Goal: Check status: Check status

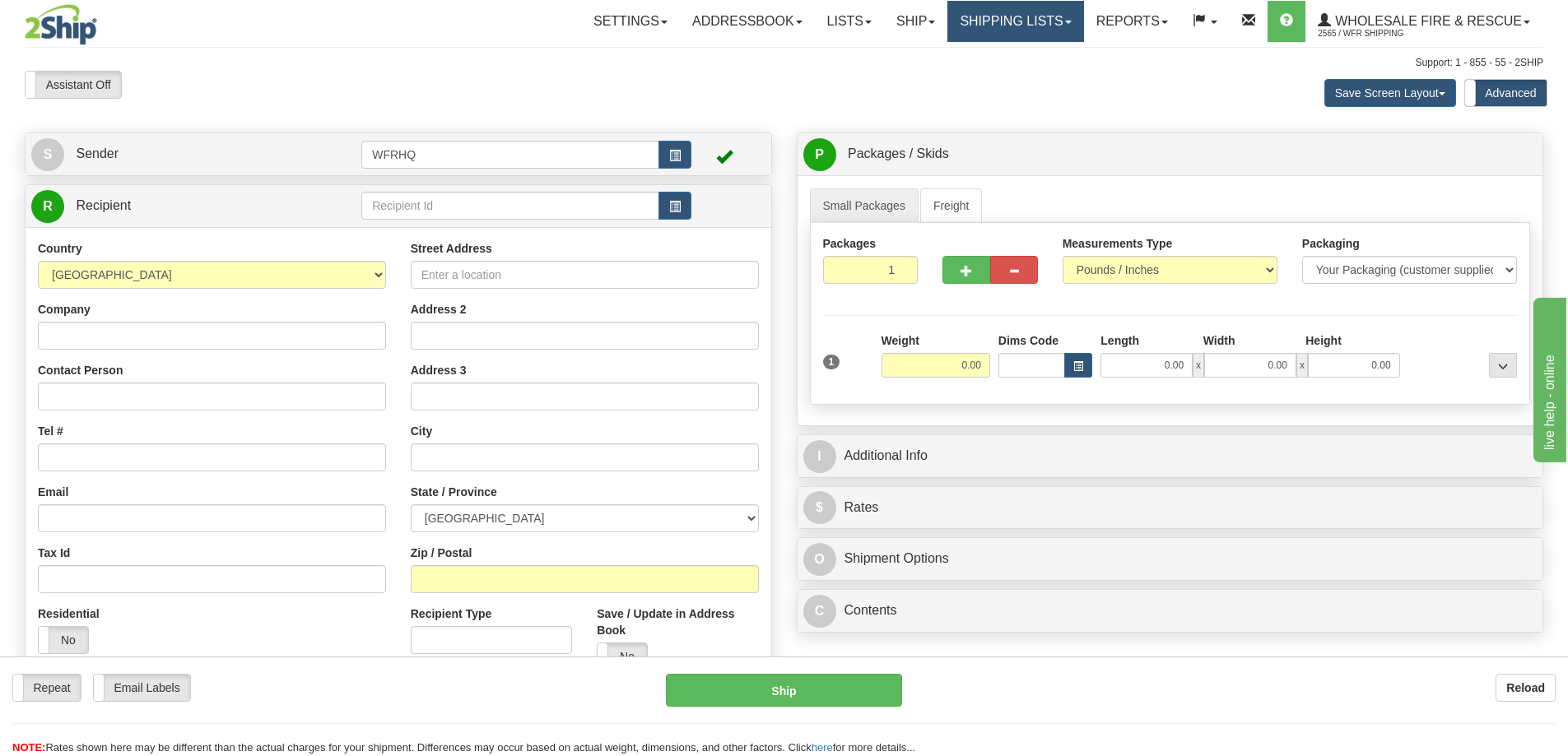
click at [980, 22] on link "Shipping lists" at bounding box center [1015, 22] width 136 height 41
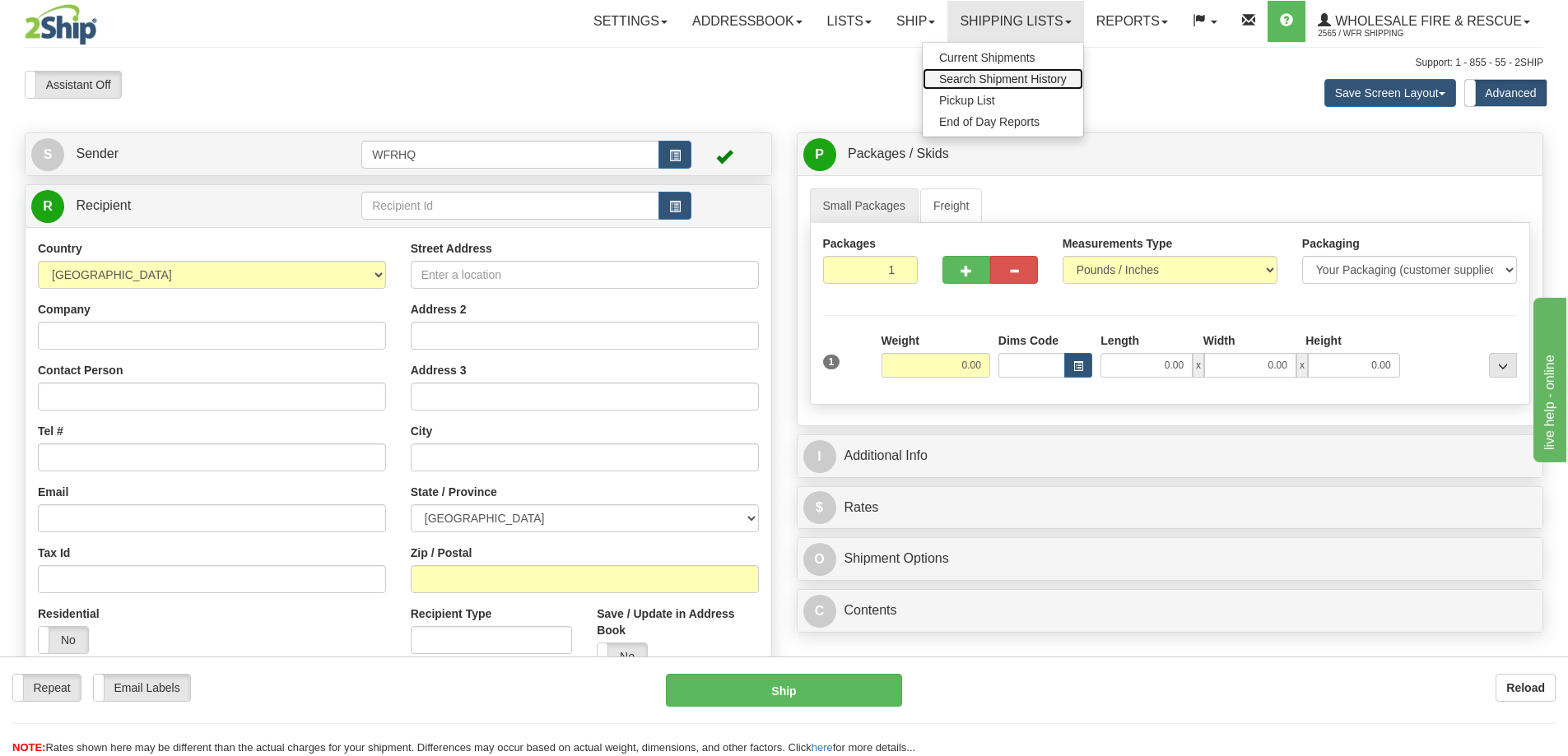
click at [979, 78] on span "Search Shipment History" at bounding box center [1003, 78] width 127 height 13
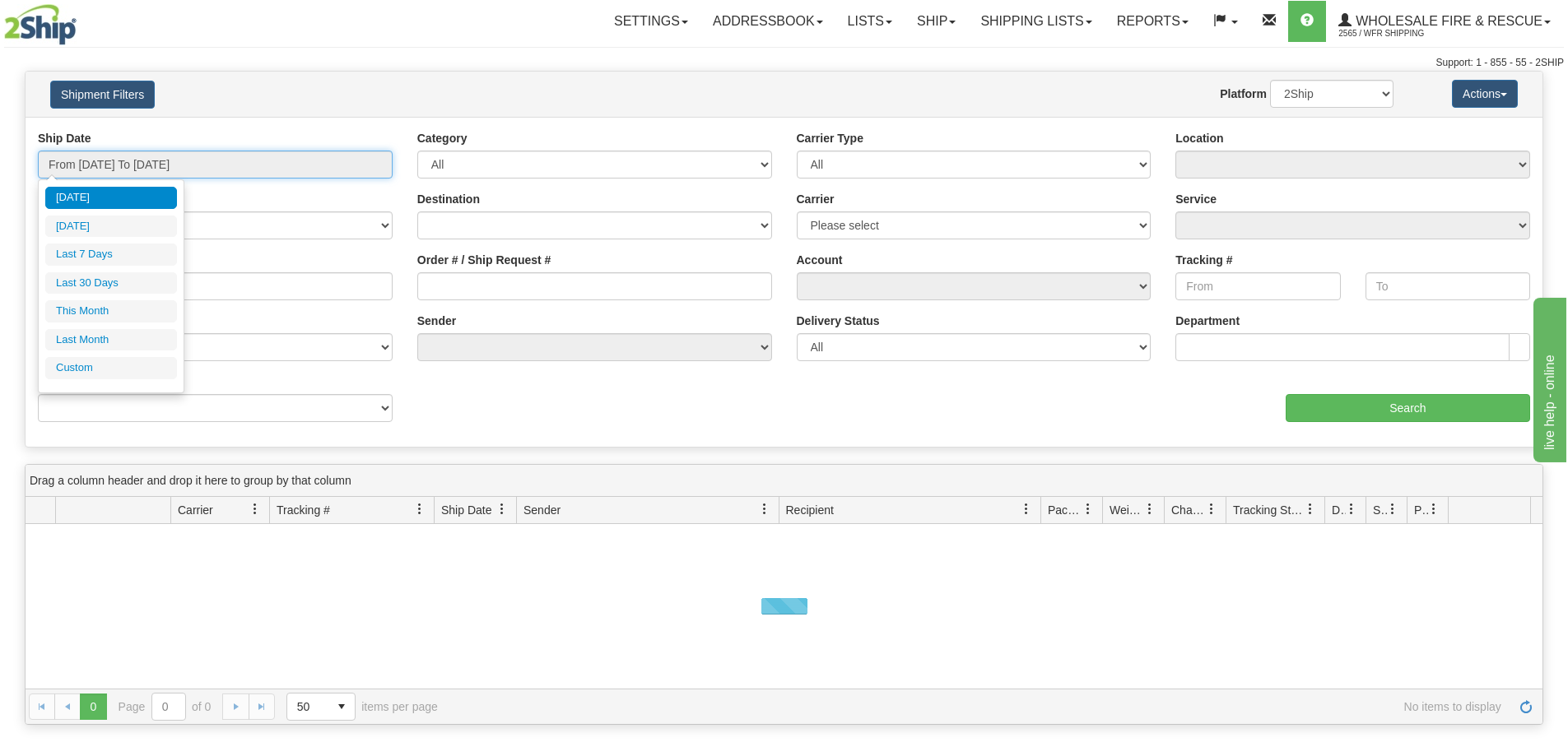
click at [205, 168] on input "From [DATE] To [DATE]" at bounding box center [215, 164] width 355 height 28
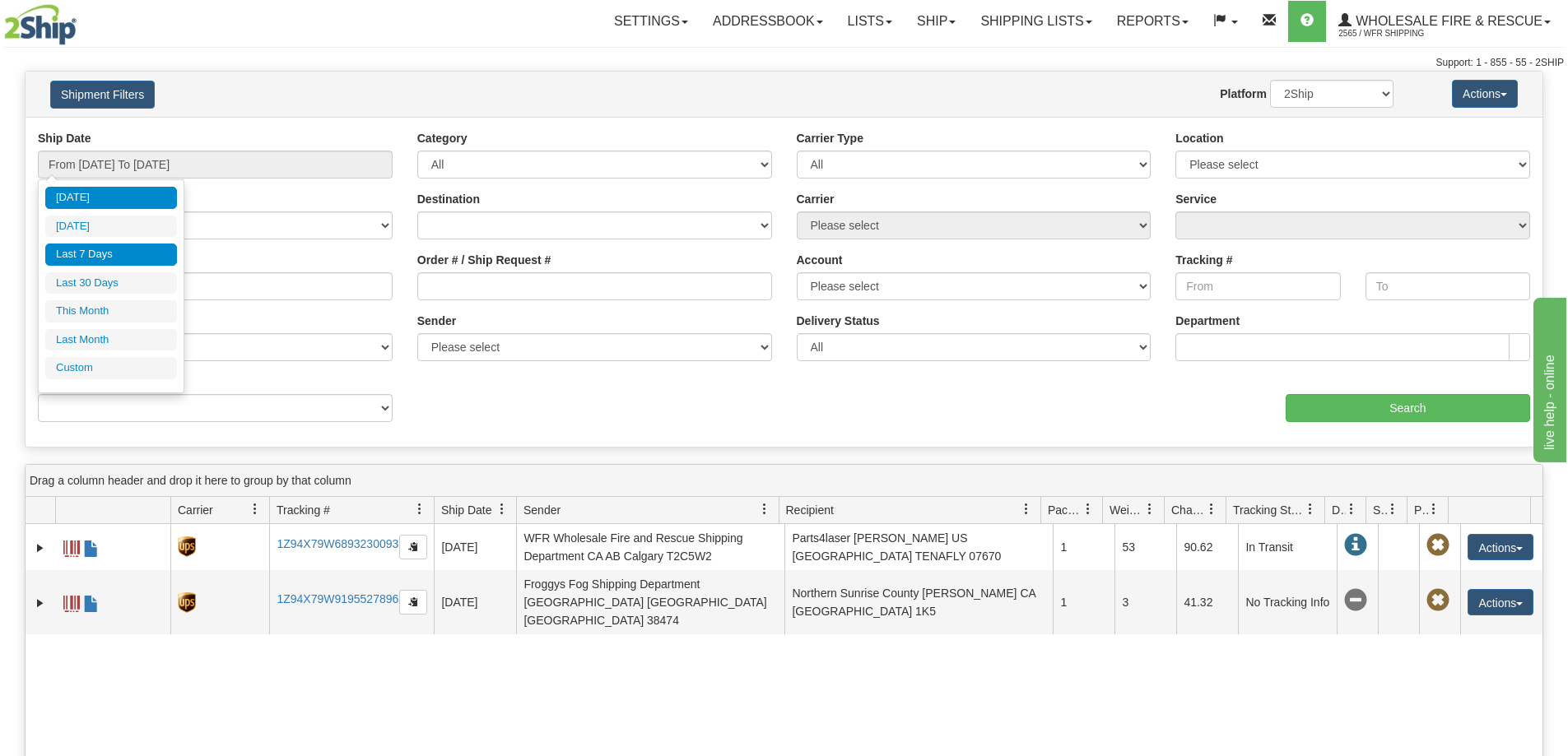
click at [112, 260] on li "Last 7 Days" at bounding box center [111, 254] width 132 height 22
type input "From [DATE] To [DATE]"
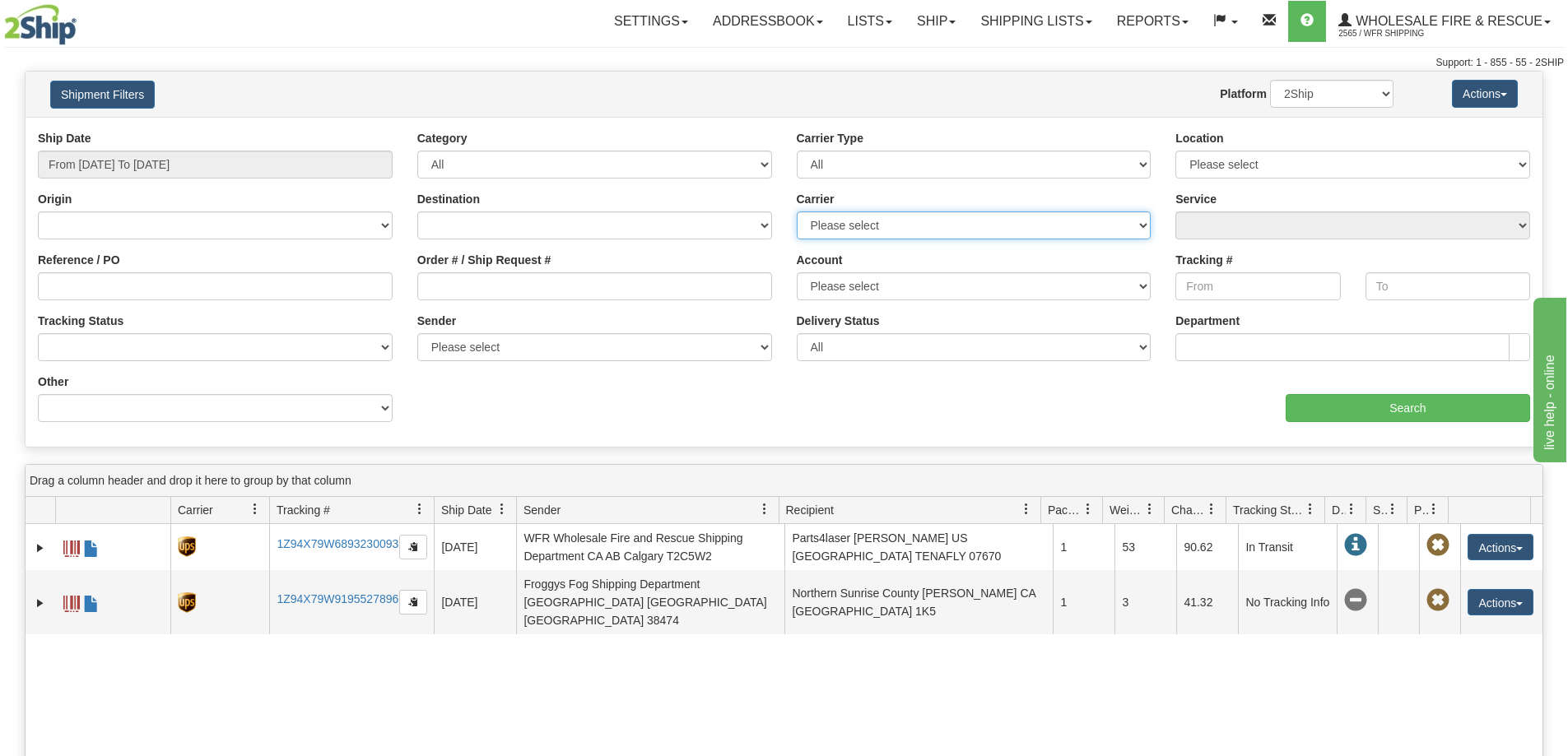
click at [904, 232] on select "Please select 2SHIP LTL Ace Courier Buffalo Air Canada Post Canadian Freightway…" at bounding box center [974, 225] width 355 height 28
select select "11"
click at [797, 211] on select "Please select 2SHIP LTL Ace Courier Buffalo Air Canada Post Canadian Freightway…" at bounding box center [974, 225] width 355 height 28
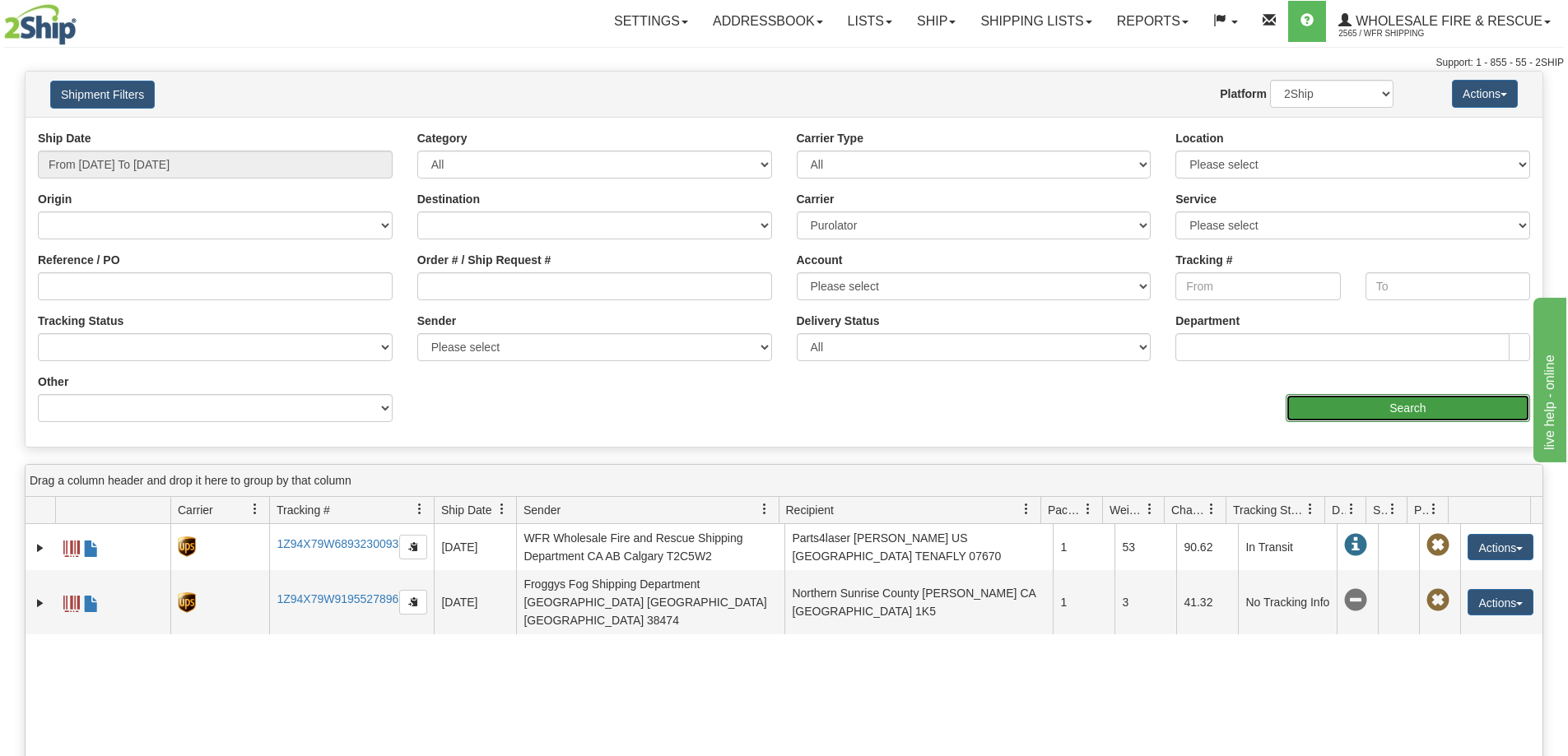
click at [1302, 408] on input "Search" at bounding box center [1409, 408] width 245 height 28
